Goal: Information Seeking & Learning: Check status

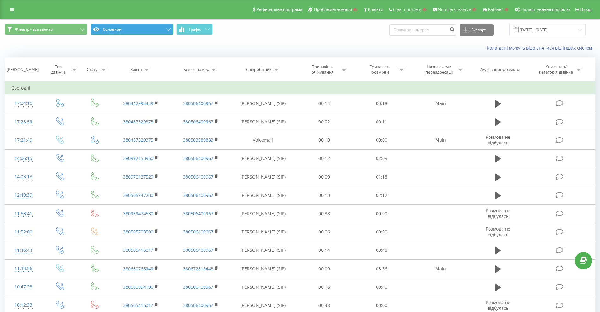
click at [120, 32] on button "Основной" at bounding box center [132, 29] width 83 height 11
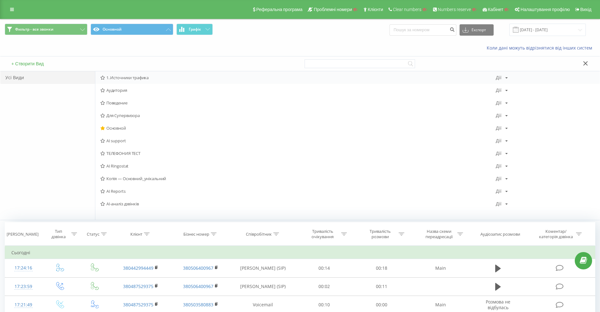
click at [115, 78] on span "1. Источники трафика" at bounding box center [297, 77] width 395 height 4
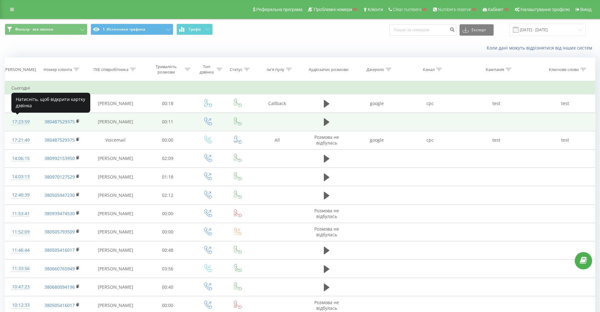
click at [15, 120] on div "17:23:59" at bounding box center [20, 122] width 19 height 12
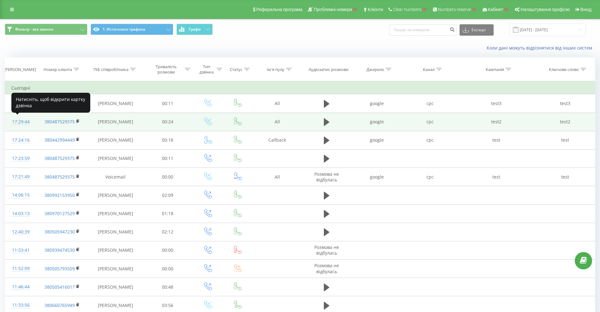
click at [19, 121] on div "17:29:44" at bounding box center [20, 122] width 19 height 12
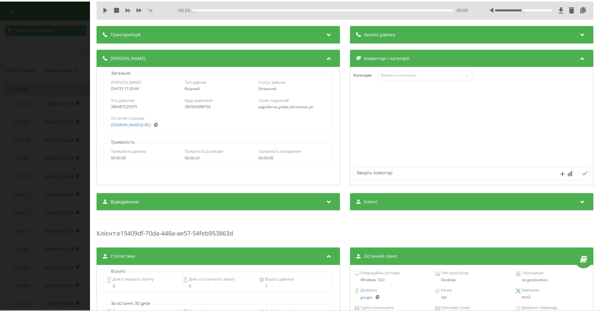
scroll to position [39, 0]
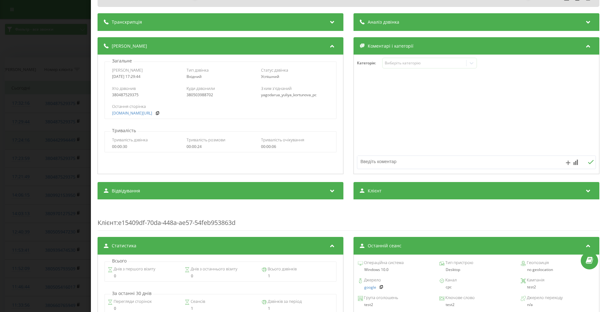
drag, startPoint x: 29, startPoint y: 153, endPoint x: 23, endPoint y: 143, distance: 11.2
click at [28, 153] on div "Дзвінок : ua13_-1755786584.1724015 1 x - 00:24 00:00 00:00 Транскрипція Для AI-…" at bounding box center [303, 156] width 606 height 312
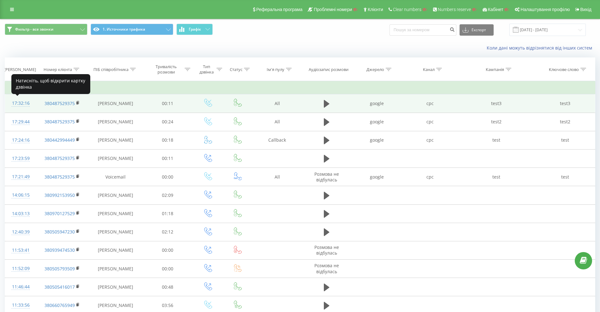
click at [20, 103] on div "17:32:16" at bounding box center [20, 103] width 19 height 12
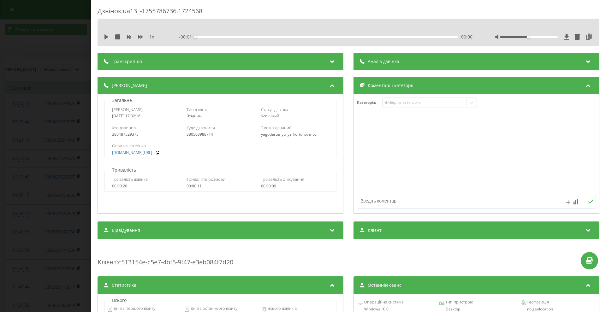
click at [13, 152] on div "Дзвінок : ua13_-1755786736.1724568 1 x - 00:01 00:00 00:00 Транскрипція Для AI-…" at bounding box center [303, 156] width 606 height 312
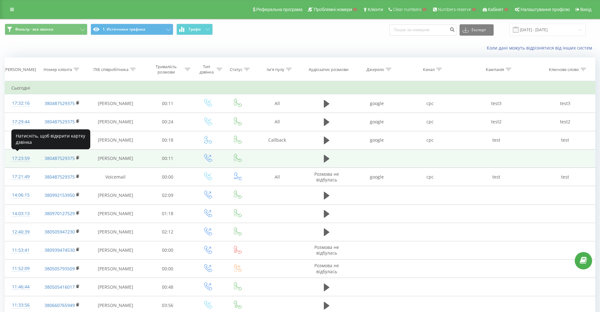
click at [18, 159] on div "17:23:59" at bounding box center [20, 158] width 19 height 12
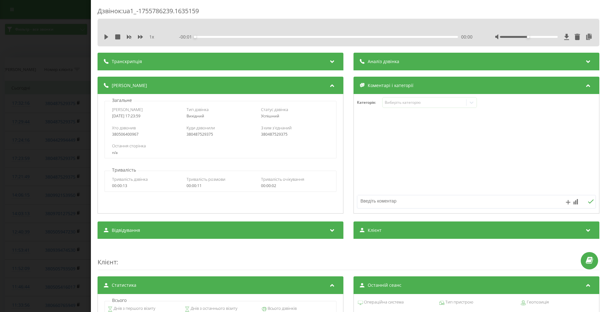
click at [18, 159] on div "Дзвінок : ua1_-1755786239.1635159 1 x - 00:01 00:00 00:00 Транскрипція Для AI-а…" at bounding box center [303, 156] width 606 height 312
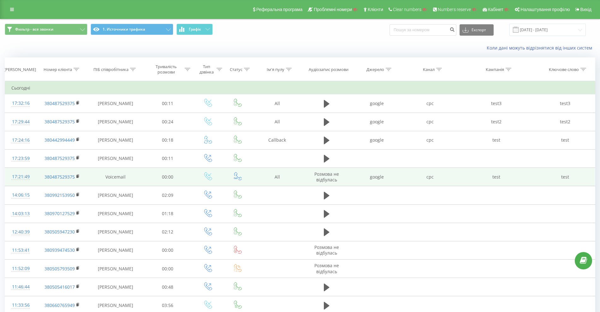
click at [18, 174] on div "17:21:49" at bounding box center [20, 177] width 19 height 12
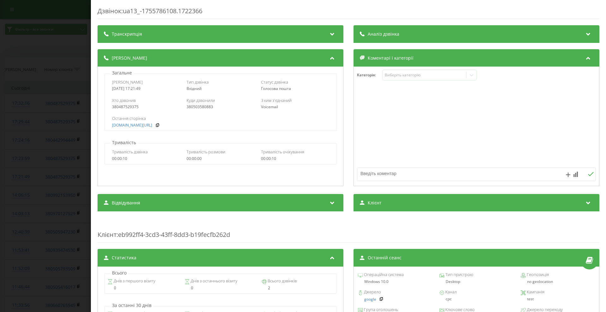
click at [16, 172] on div "Дзвінок : ua13_-1755786108.1722366 Транскрипція Для AI-аналізу майбутніх дзвінк…" at bounding box center [303, 156] width 606 height 312
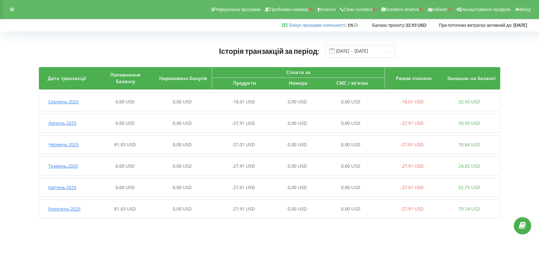
click at [149, 139] on div "Червень , 2025 81,03 USD 0,00 USD -27,01 USD 0,00 USD 0,00 USD -27,01 USD 78,84…" at bounding box center [268, 144] width 458 height 15
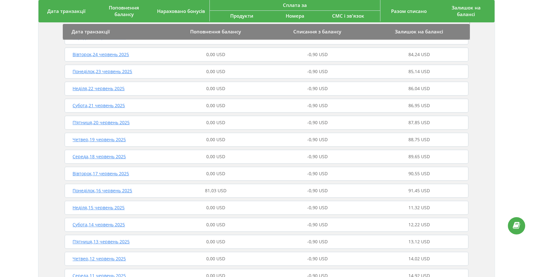
scroll to position [280, 0]
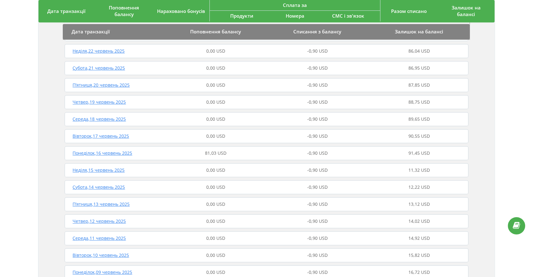
click at [178, 152] on div "81,03 USD" at bounding box center [216, 153] width 102 height 6
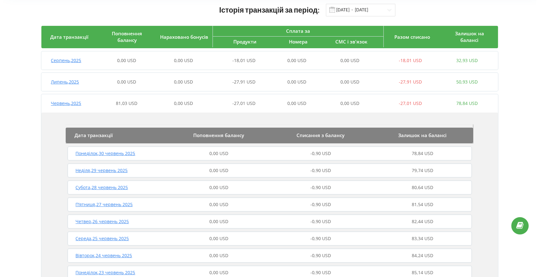
scroll to position [0, 0]
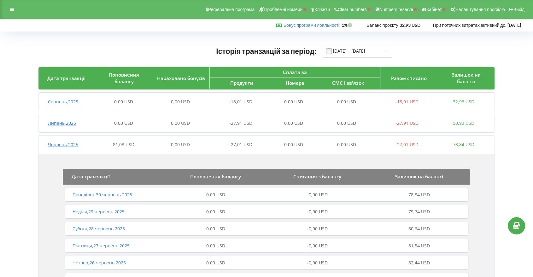
click at [92, 145] on div "Червень , 2025" at bounding box center [66, 145] width 57 height 6
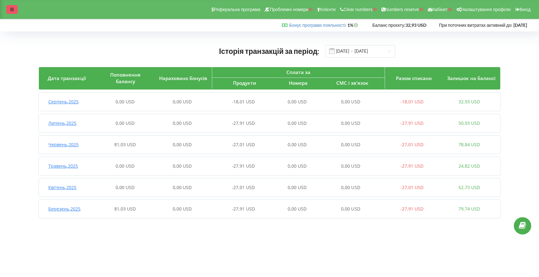
click at [8, 9] on div at bounding box center [11, 9] width 11 height 9
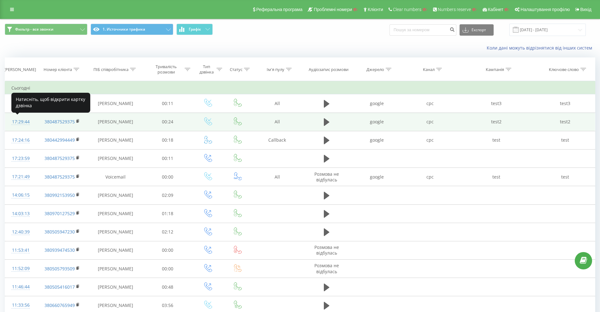
click at [25, 121] on div "17:29:44" at bounding box center [20, 122] width 19 height 12
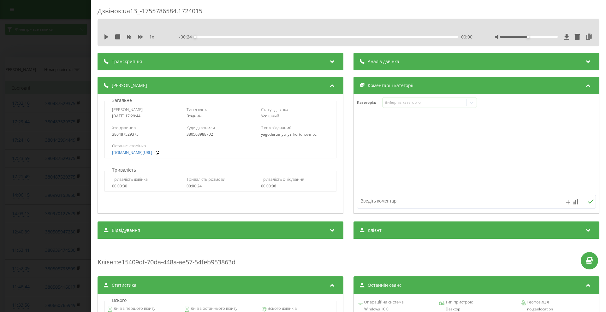
click at [252, 61] on div "Транскрипція" at bounding box center [220, 62] width 246 height 18
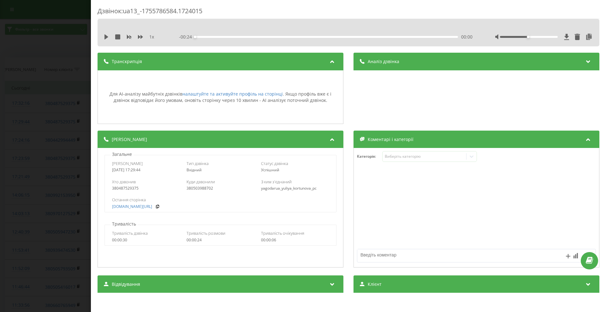
click at [251, 65] on div "Транскрипція" at bounding box center [220, 62] width 246 height 18
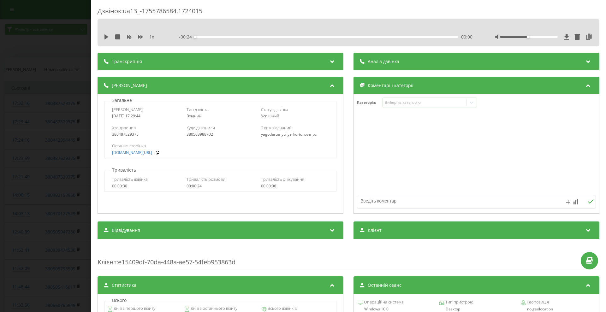
click at [44, 66] on div "Дзвінок : ua13_-1755786584.1724015 1 x - 00:24 00:00 00:00 Транскрипція Для AI-…" at bounding box center [303, 156] width 606 height 312
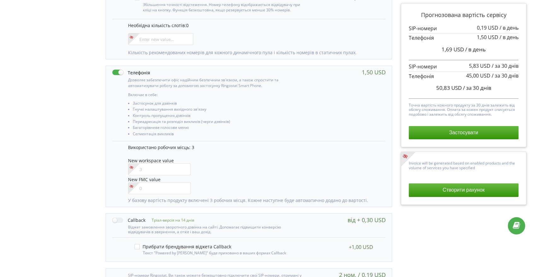
scroll to position [164, 0]
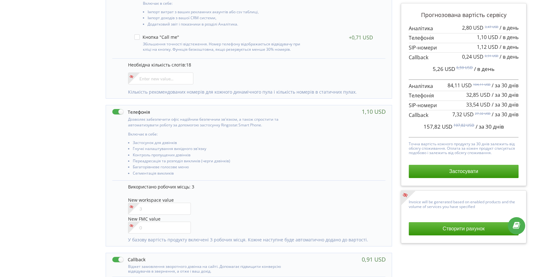
scroll to position [129, 0]
